Goal: Transaction & Acquisition: Purchase product/service

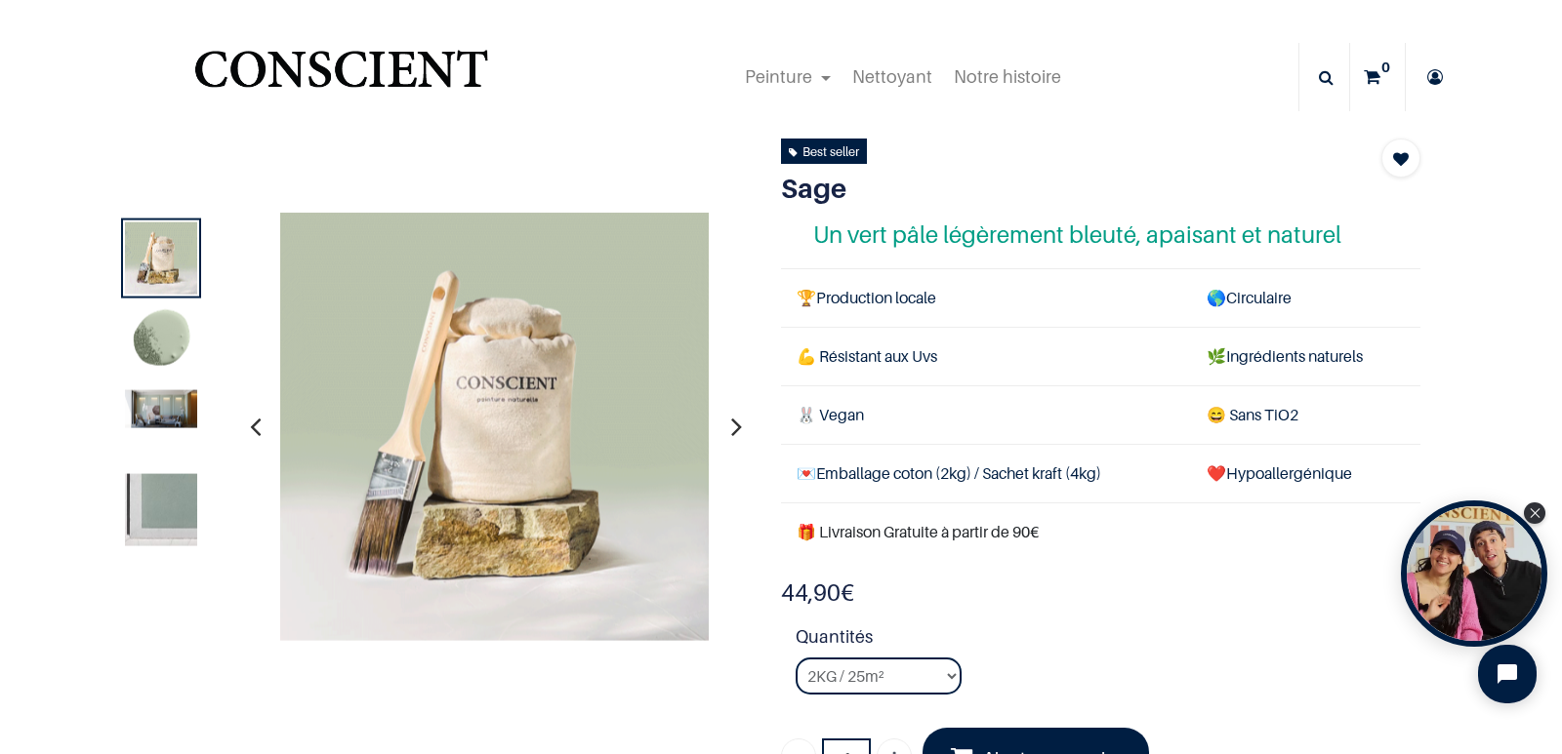
scroll to position [293, 0]
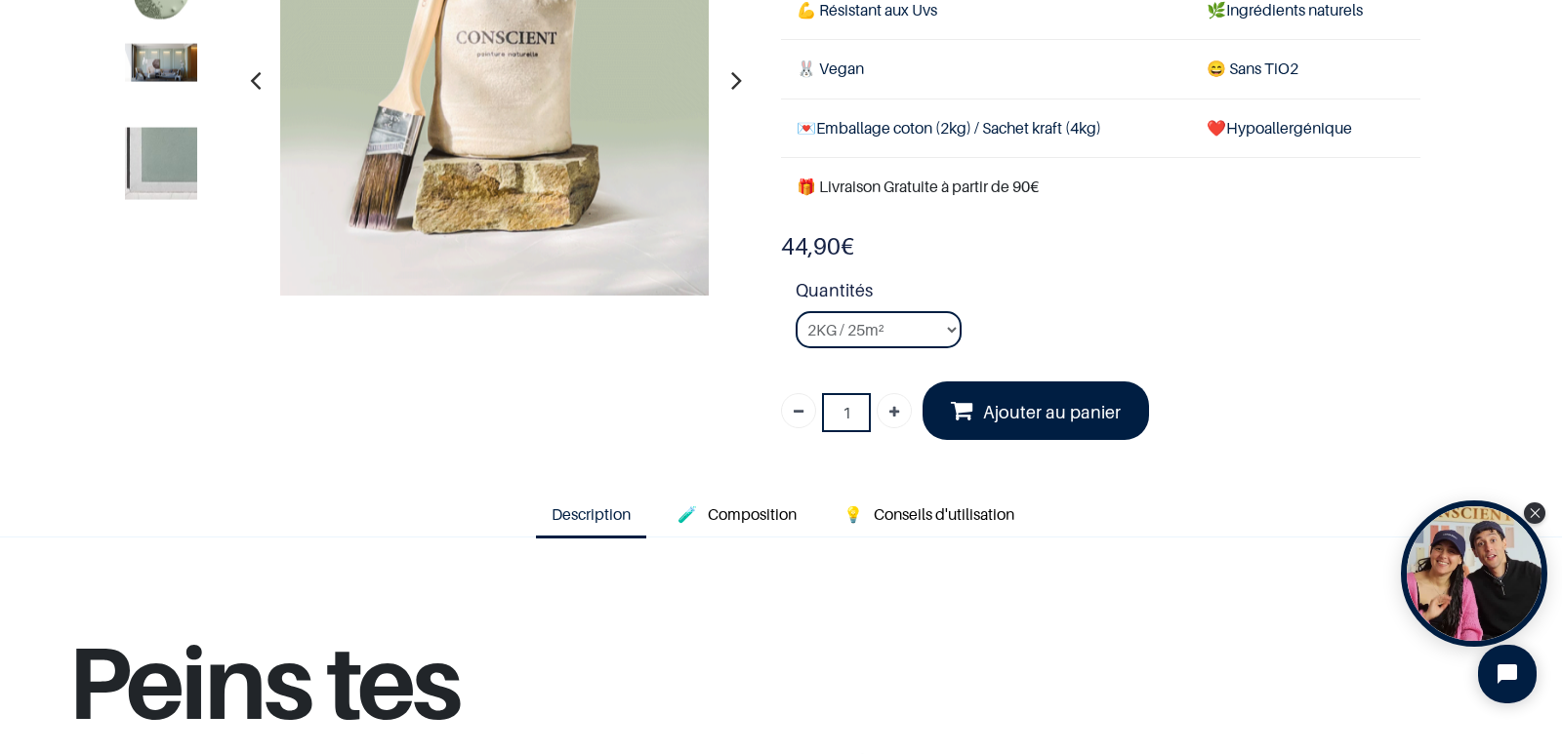
scroll to position [195, 0]
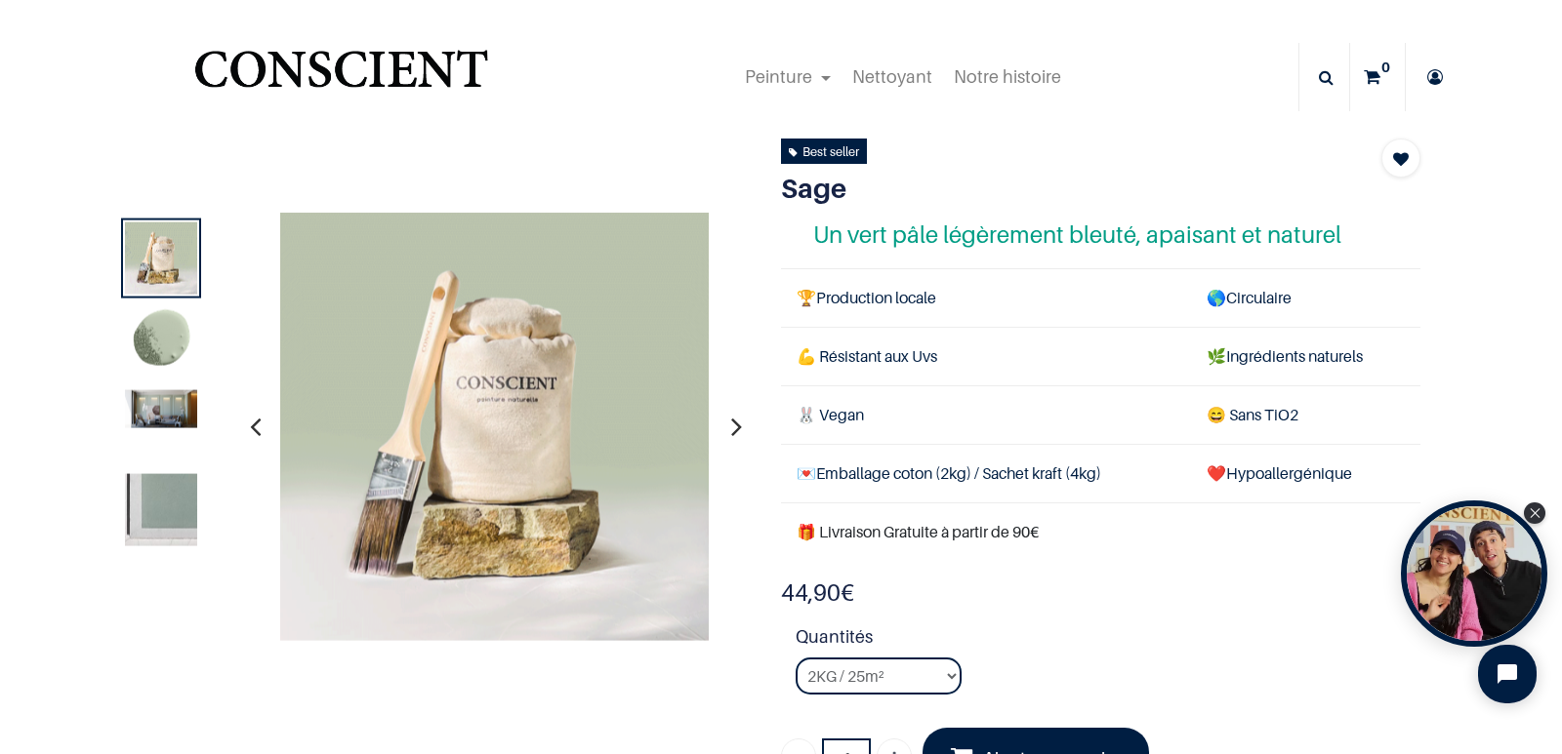
click at [731, 427] on icon "button" at bounding box center [736, 426] width 11 height 53
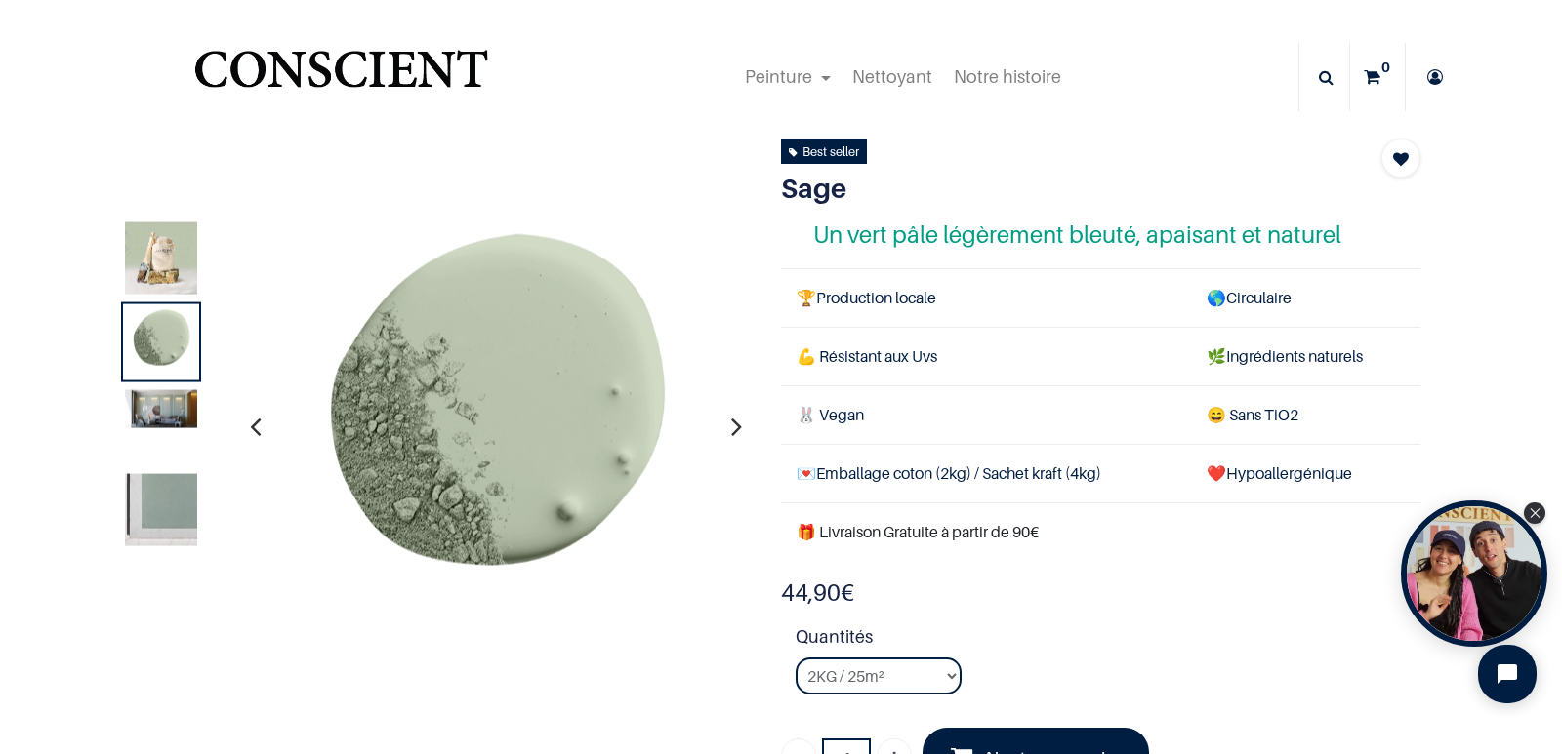
click at [731, 427] on icon "button" at bounding box center [736, 426] width 11 height 53
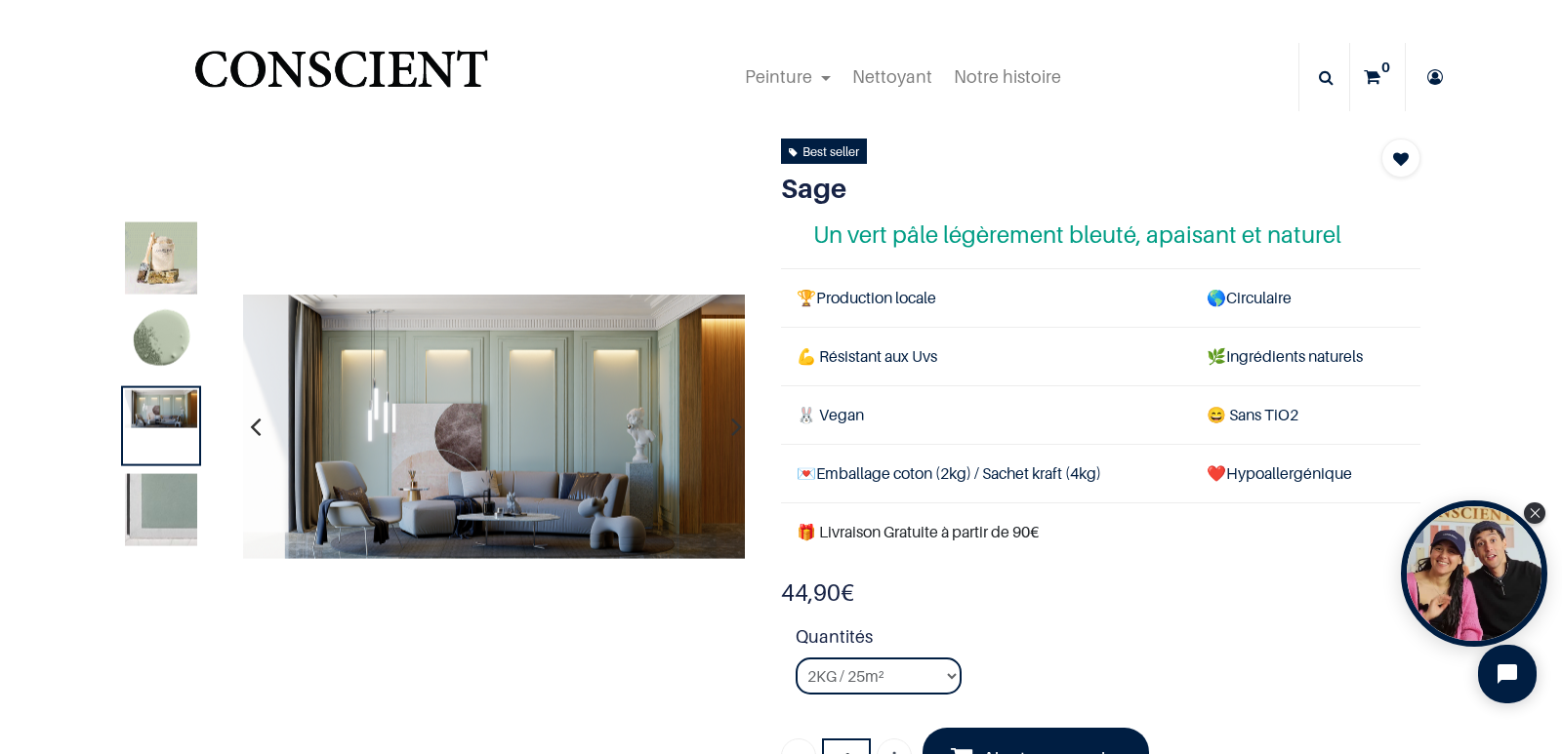
click at [731, 428] on icon "button" at bounding box center [736, 426] width 11 height 53
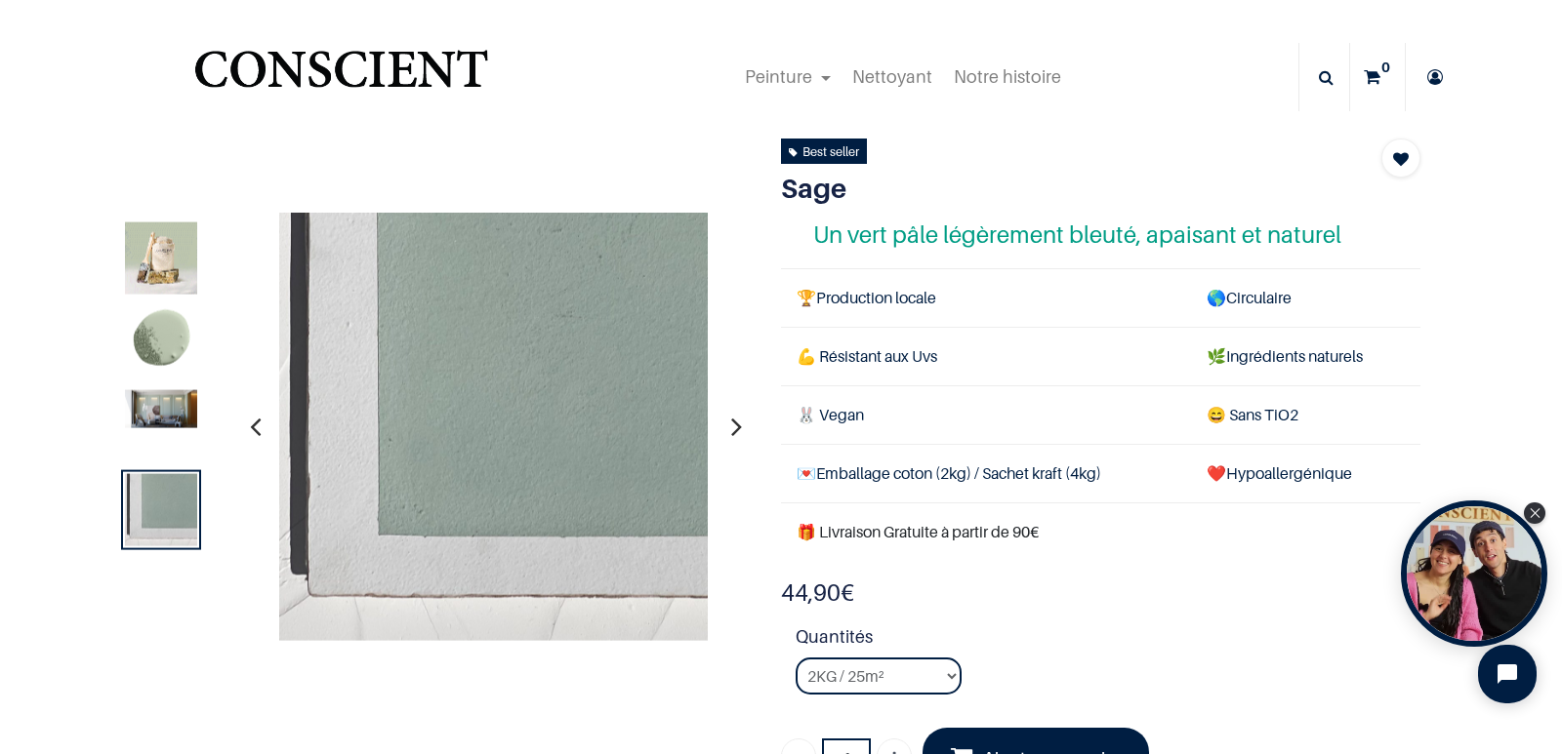
click at [731, 431] on icon "button" at bounding box center [736, 426] width 11 height 53
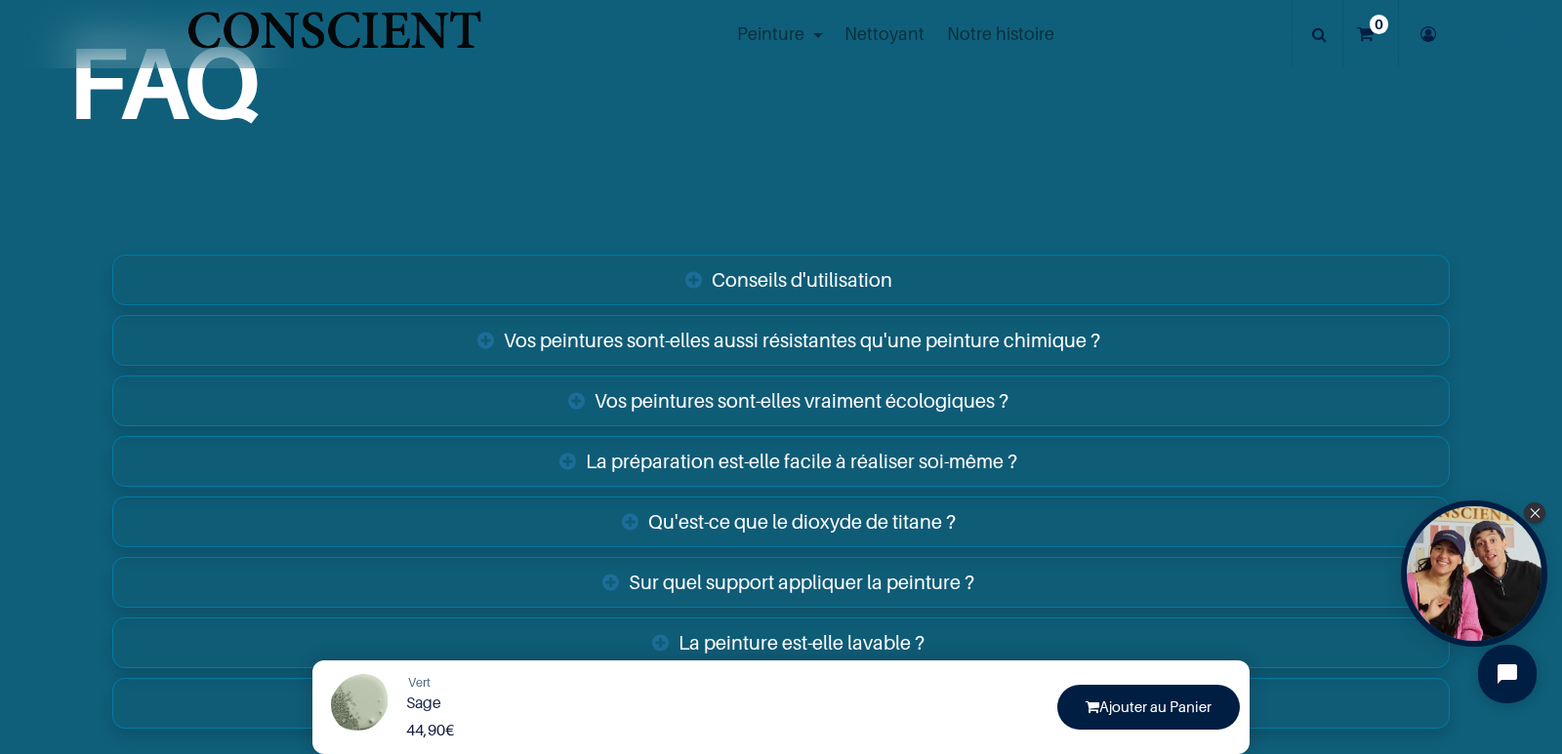
scroll to position [3221, 0]
